Goal: Navigation & Orientation: Find specific page/section

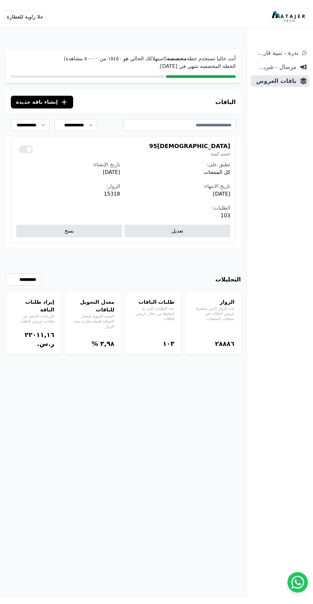
scroll to position [3, 0]
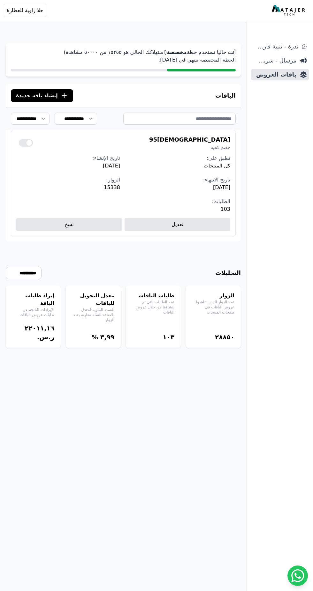
scroll to position [30, 0]
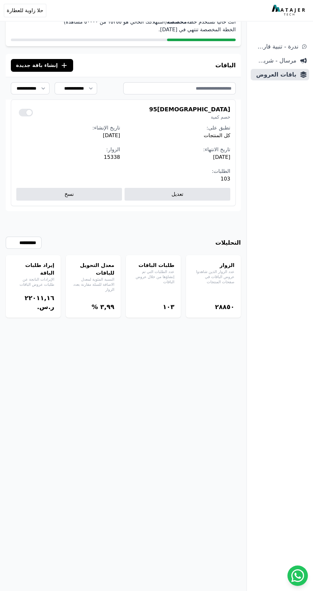
click at [26, 113] on div at bounding box center [26, 113] width 14 height 8
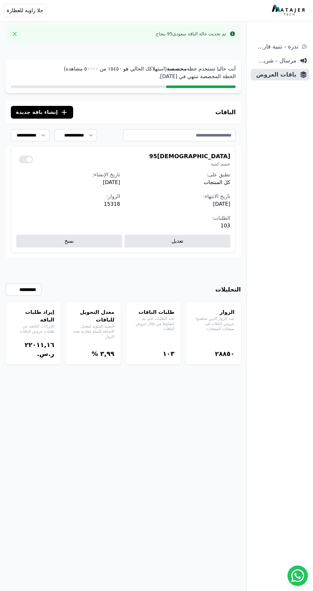
click at [19, 157] on div at bounding box center [26, 160] width 14 height 8
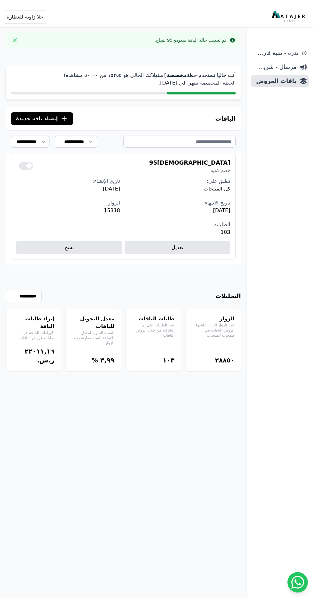
scroll to position [3, 0]
